Goal: Manage account settings

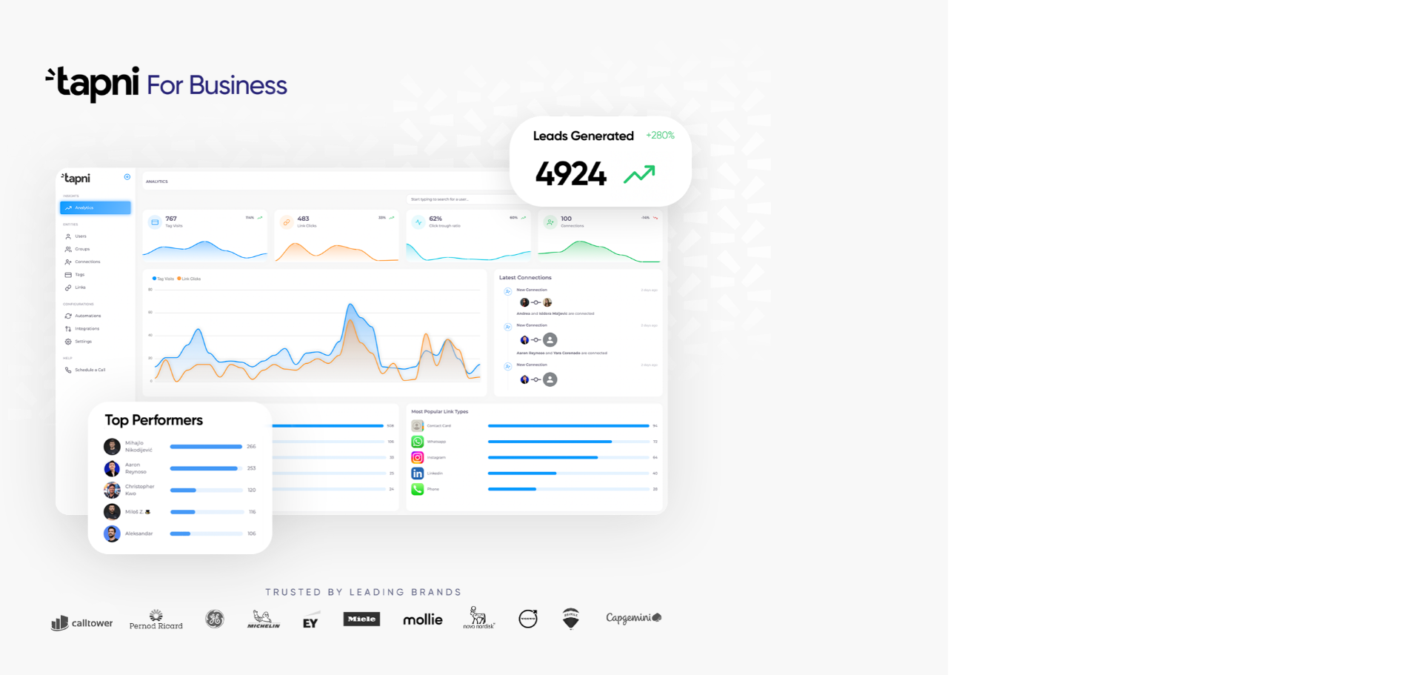
click at [0, 674] on com-1password-button at bounding box center [0, 675] width 0 height 0
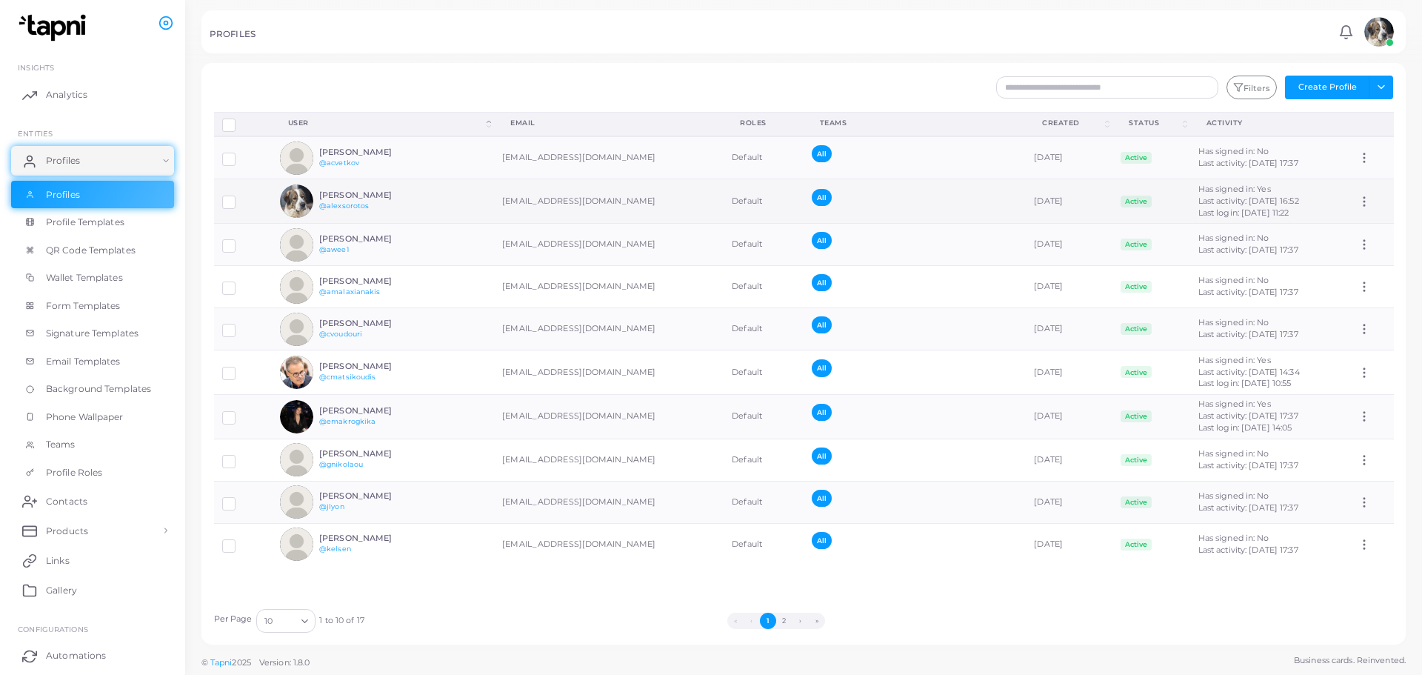
click at [287, 195] on img at bounding box center [296, 200] width 33 height 33
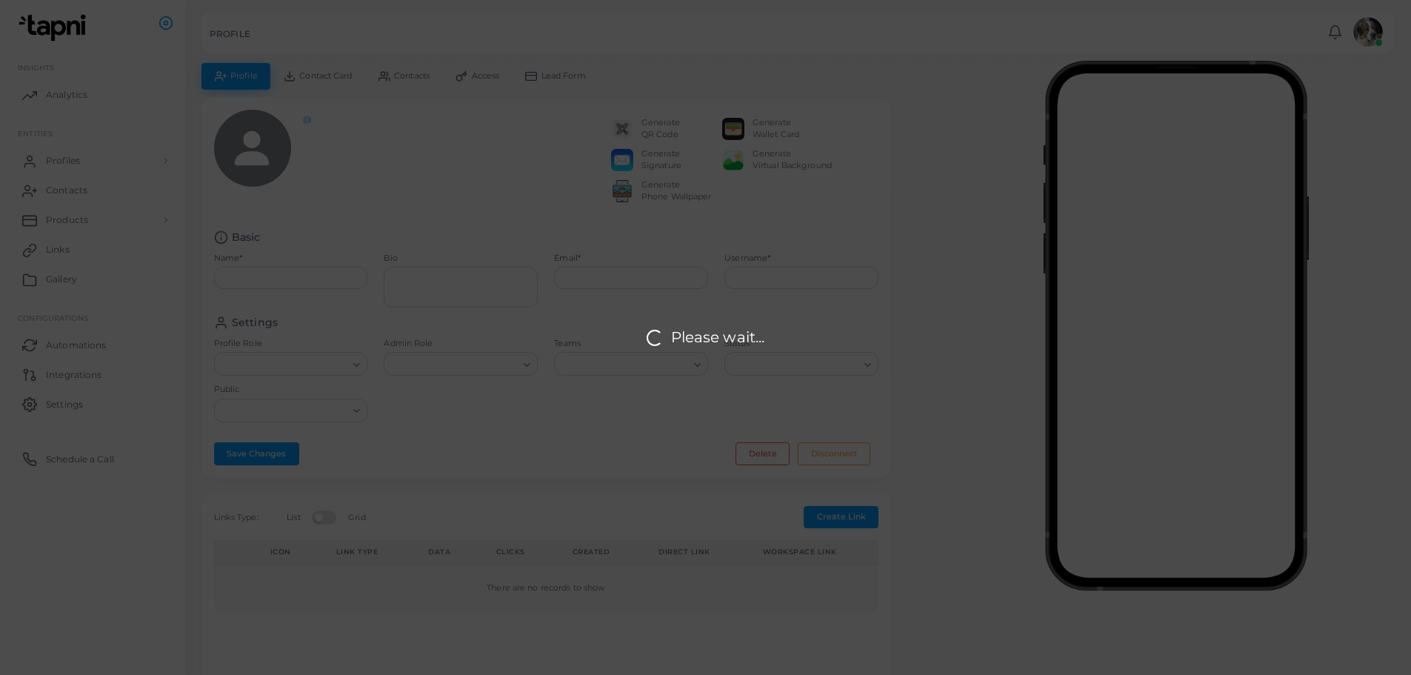
type input "**********"
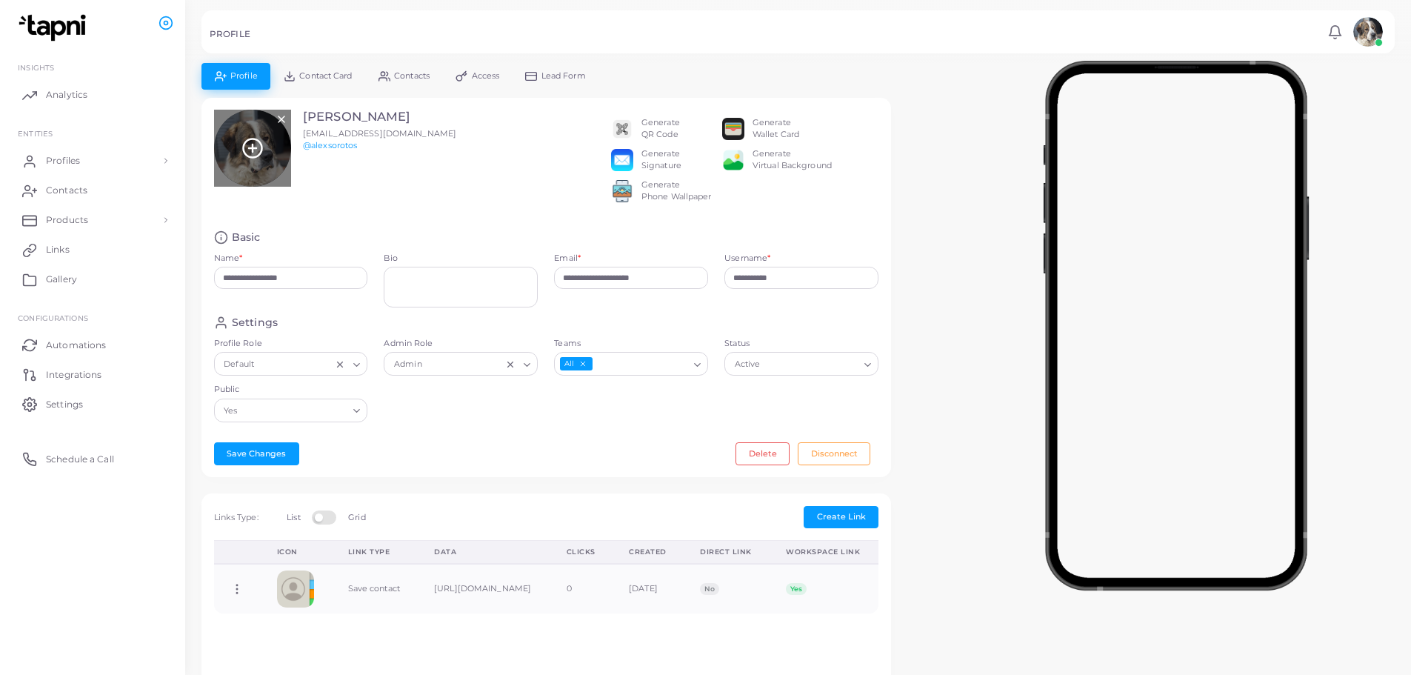
click at [253, 137] on icon at bounding box center [252, 148] width 22 height 22
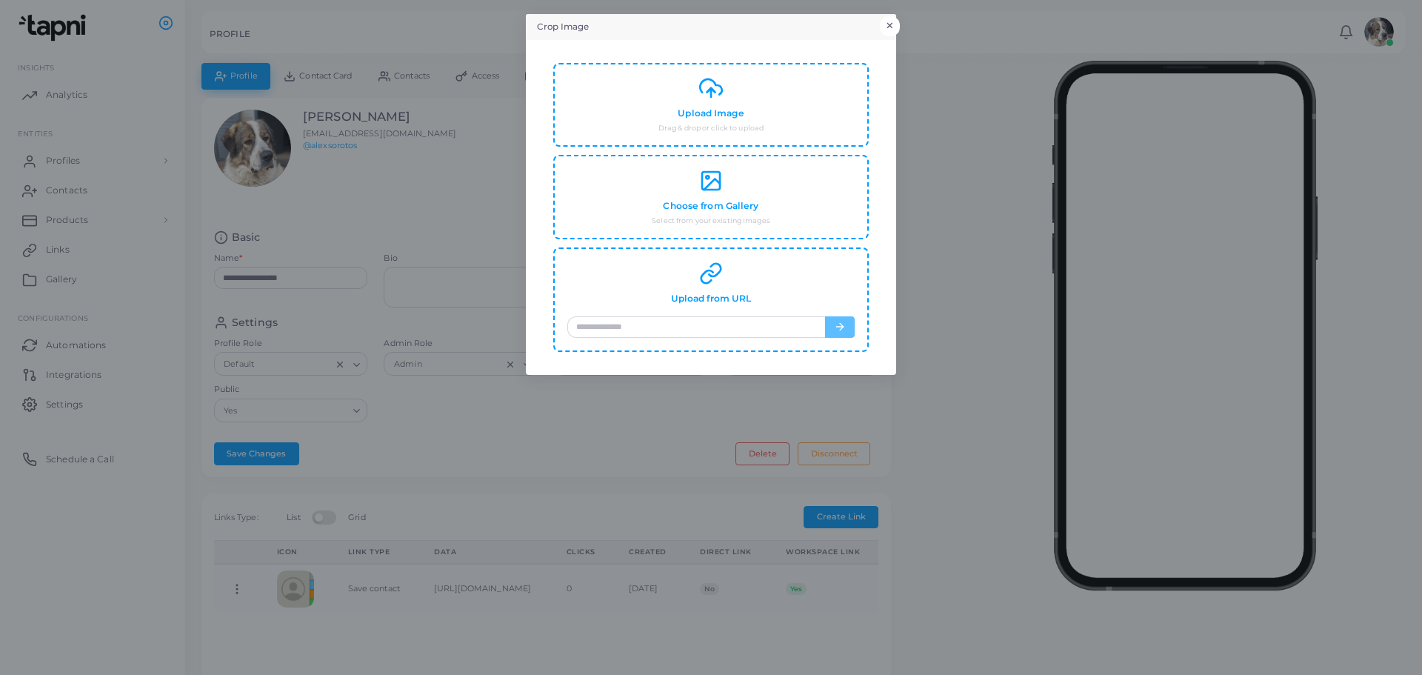
click at [896, 12] on div "Crop Image × Upload Image Drag & drop or click to upload Choose from Gallery Se…" at bounding box center [711, 337] width 1422 height 675
click at [896, 21] on button "×" at bounding box center [890, 25] width 20 height 19
